Goal: Transaction & Acquisition: Purchase product/service

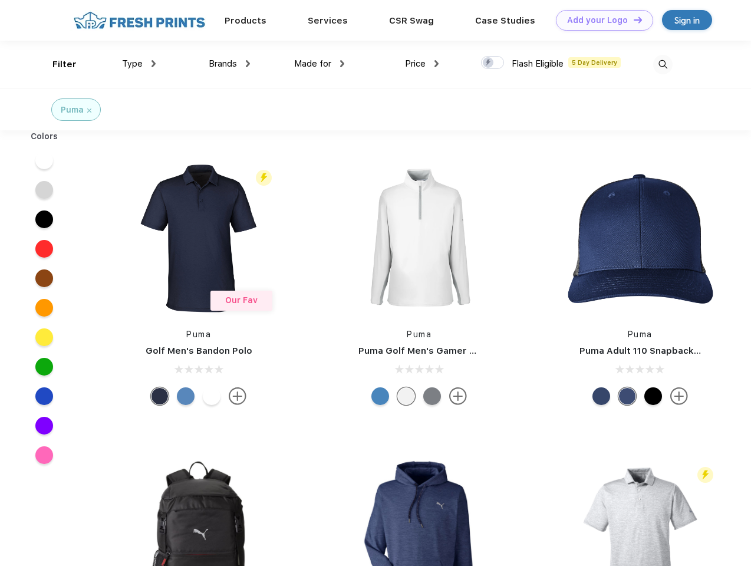
click at [600, 20] on link "Add your Logo Design Tool" at bounding box center [604, 20] width 97 height 21
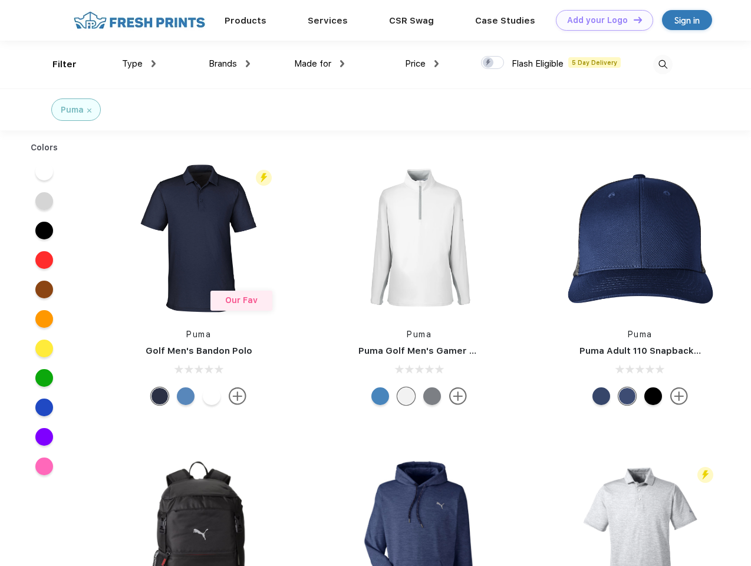
click at [0, 0] on div "Design Tool" at bounding box center [0, 0] width 0 height 0
click at [632, 19] on link "Add your Logo Design Tool" at bounding box center [604, 20] width 97 height 21
click at [57, 64] on div "Filter" at bounding box center [64, 65] width 24 height 14
click at [139, 64] on span "Type" at bounding box center [132, 63] width 21 height 11
click at [229, 64] on span "Brands" at bounding box center [223, 63] width 28 height 11
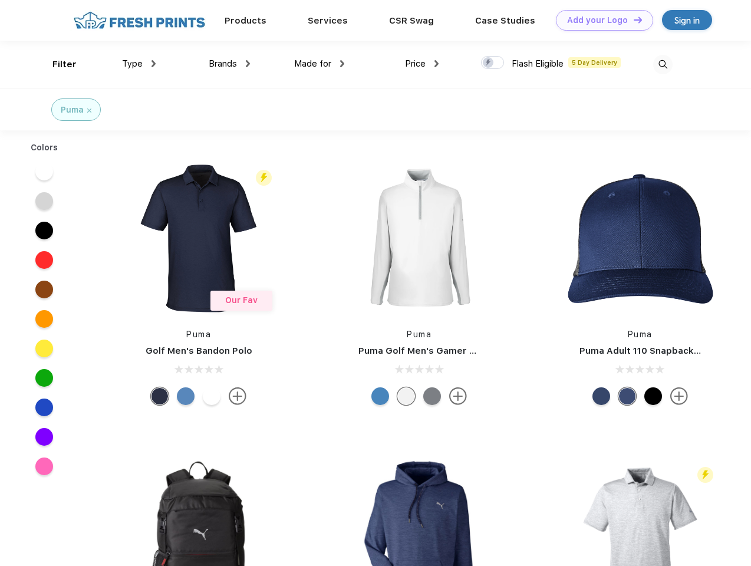
click at [319, 64] on span "Made for" at bounding box center [312, 63] width 37 height 11
click at [422, 64] on span "Price" at bounding box center [415, 63] width 21 height 11
click at [492, 63] on div at bounding box center [492, 62] width 23 height 13
click at [488, 63] on input "checkbox" at bounding box center [485, 59] width 8 height 8
click at [662, 64] on img at bounding box center [662, 64] width 19 height 19
